Goal: Navigation & Orientation: Find specific page/section

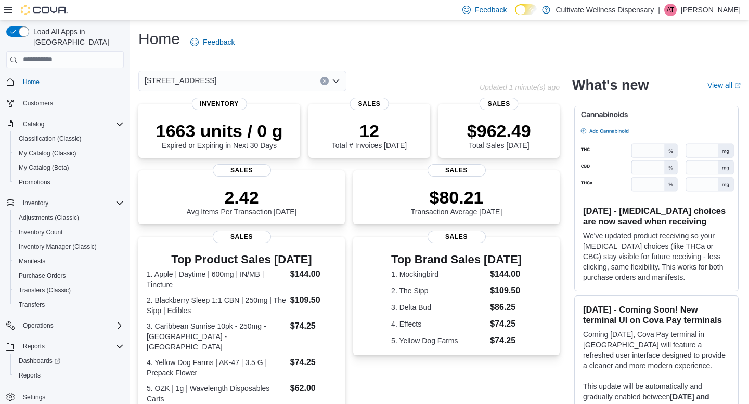
click at [340, 81] on div "[STREET_ADDRESS]" at bounding box center [242, 81] width 208 height 21
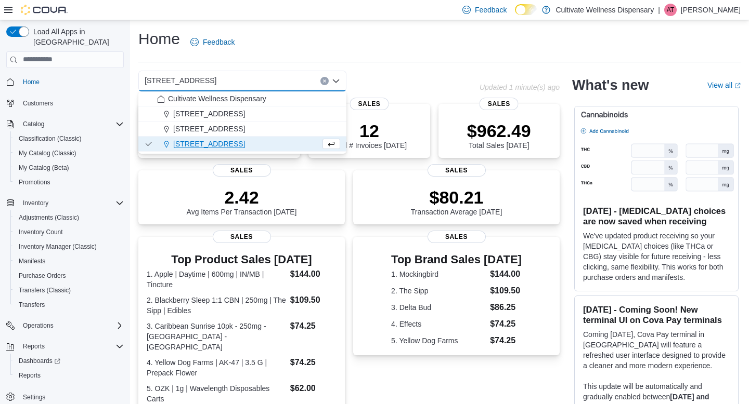
click at [382, 73] on div "[STREET_ADDRESS] Combo box. Selected. [STREET_ADDRESS]. Press Backspace to dele…" at bounding box center [308, 81] width 341 height 21
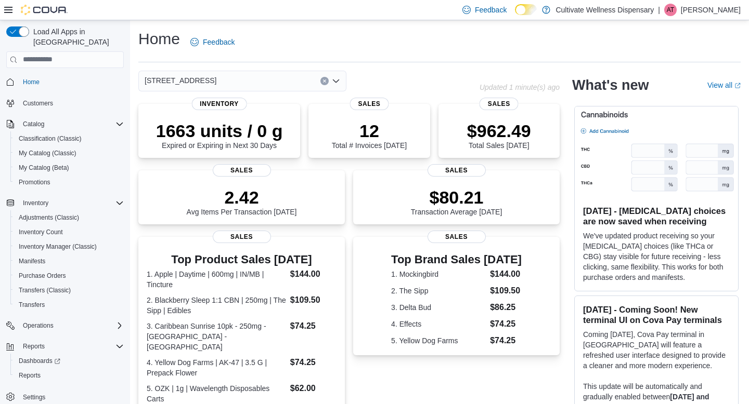
click at [336, 80] on icon "Open list of options" at bounding box center [336, 81] width 8 height 8
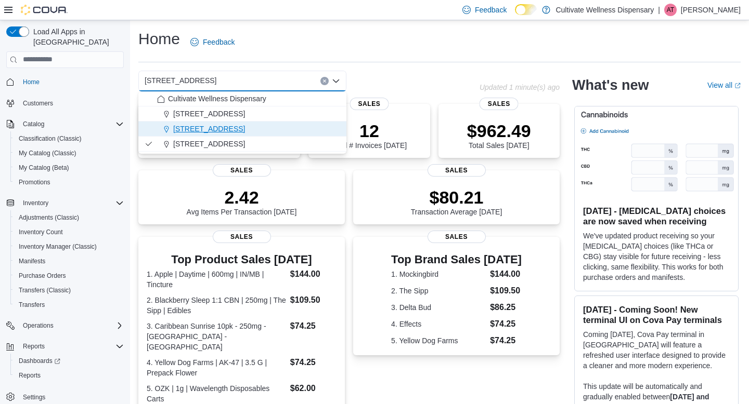
click at [245, 129] on span "[STREET_ADDRESS]" at bounding box center [209, 129] width 72 height 10
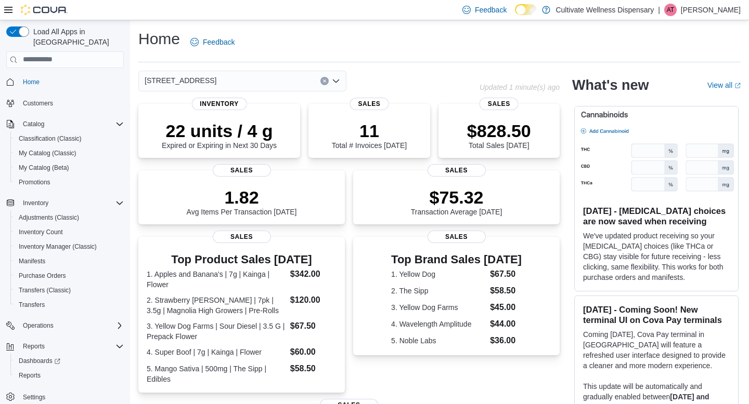
click at [338, 80] on icon "Open list of options" at bounding box center [336, 81] width 6 height 3
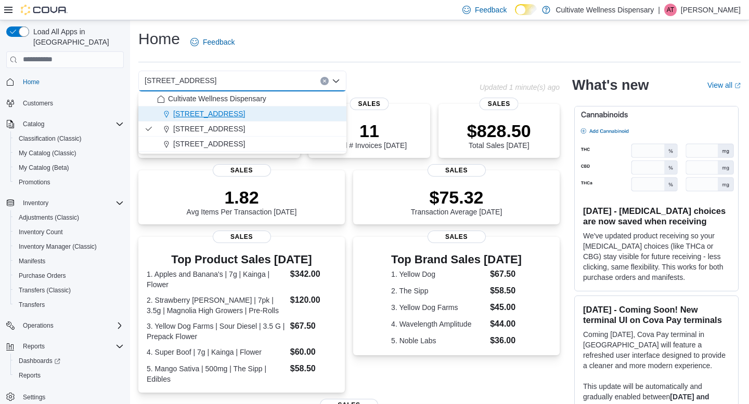
click at [296, 113] on div "[STREET_ADDRESS]" at bounding box center [248, 114] width 183 height 10
